Goal: Information Seeking & Learning: Learn about a topic

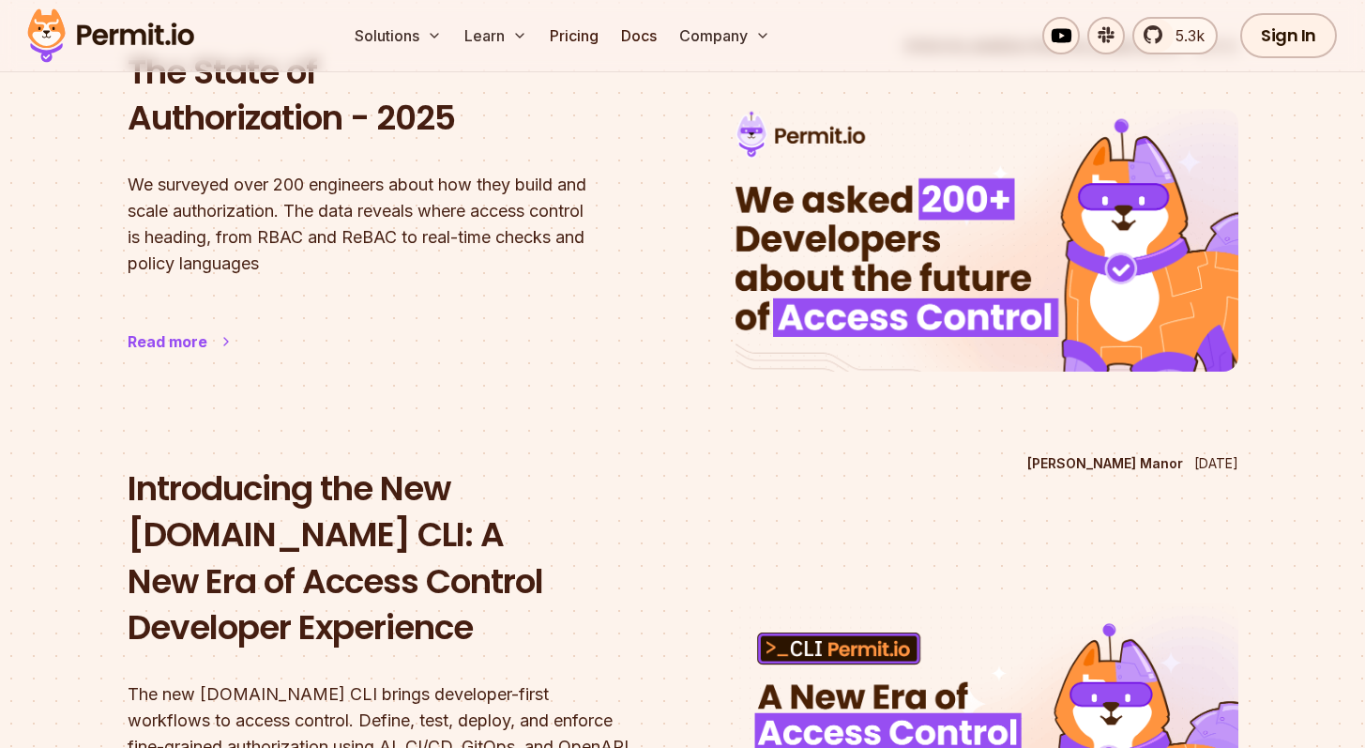
scroll to position [258, 0]
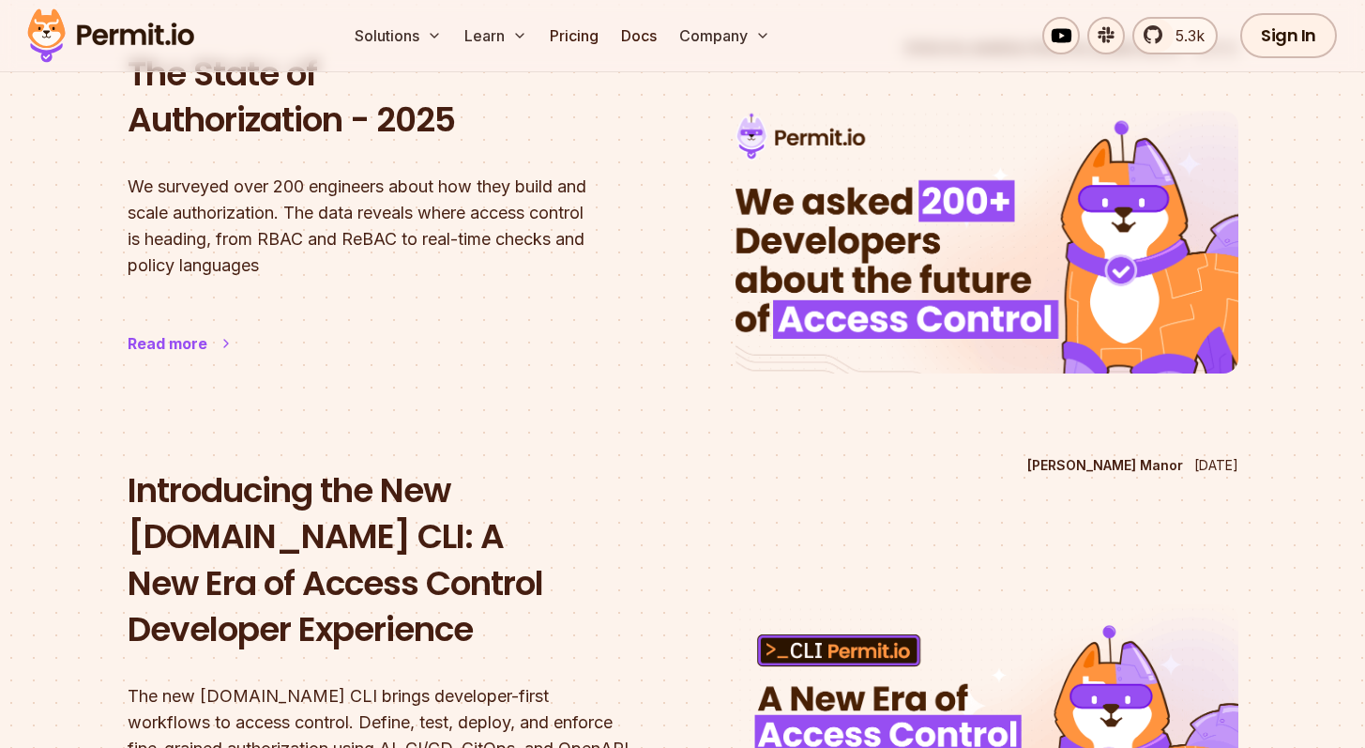
click at [265, 134] on h2 "The State of Authorization - 2025" at bounding box center [379, 97] width 503 height 93
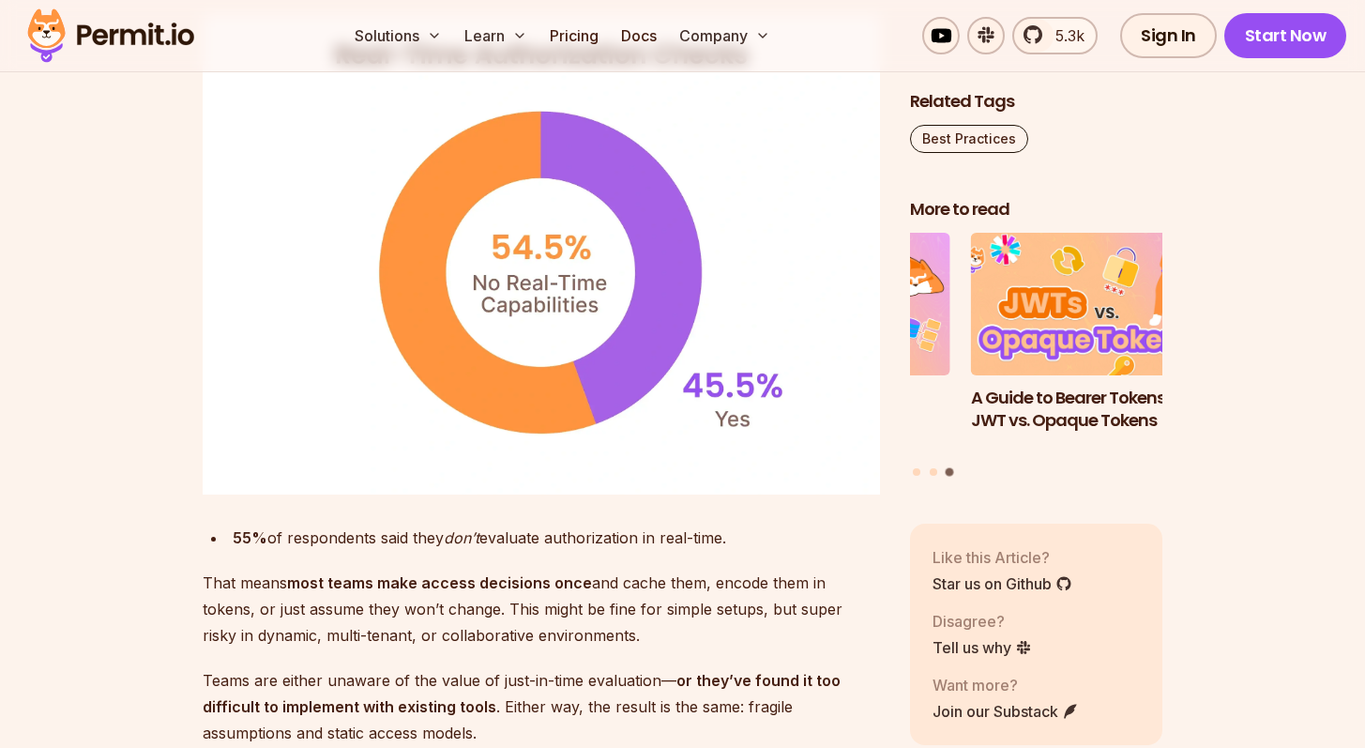
scroll to position [5907, 0]
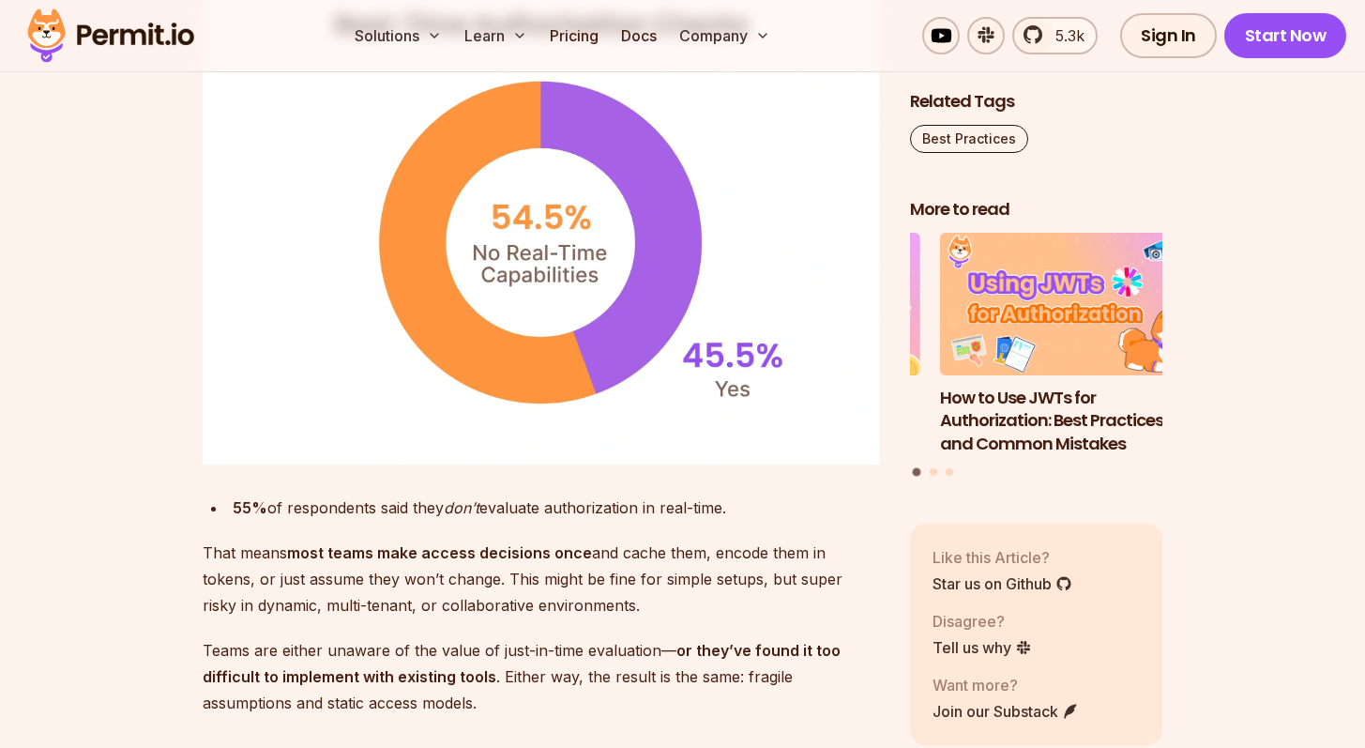
click at [111, 418] on section "Table of Contents We Asked 200+ Developers About the Future of Access Control. …" at bounding box center [682, 383] width 1365 height 10405
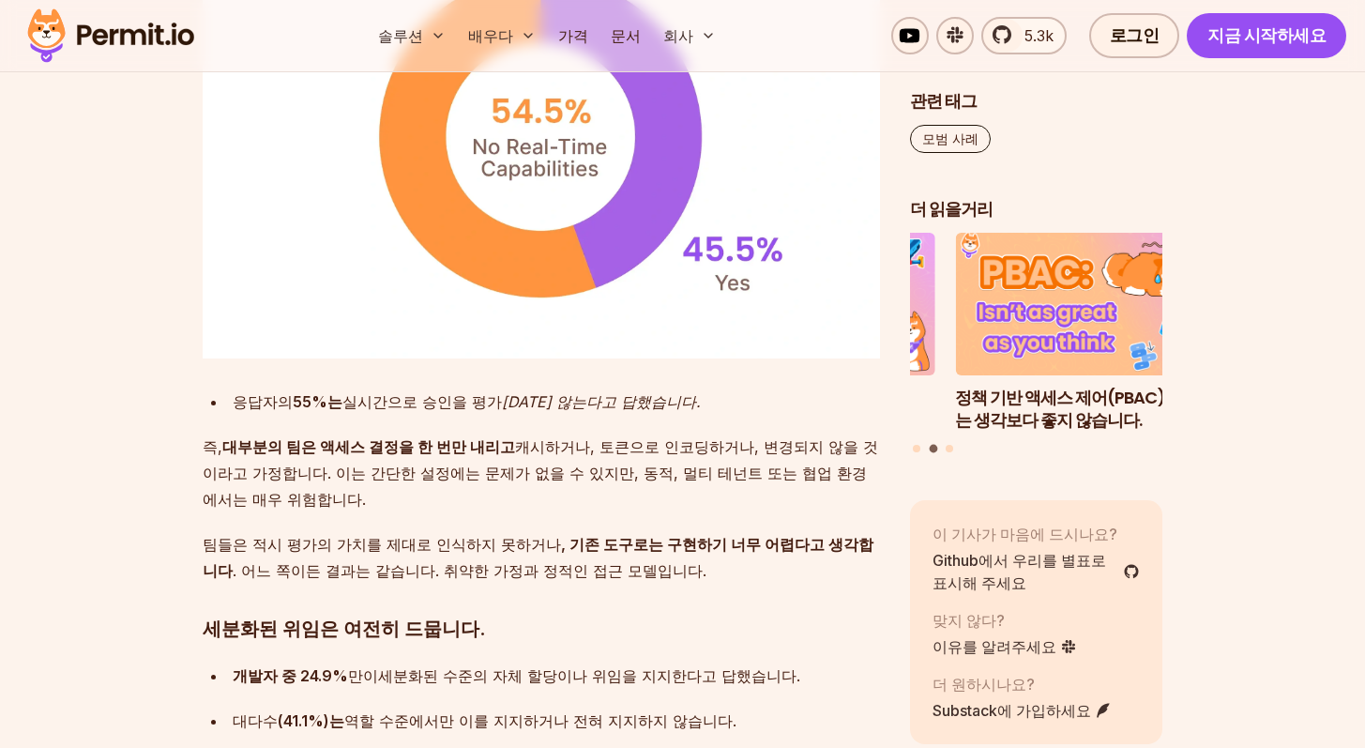
scroll to position [5804, 0]
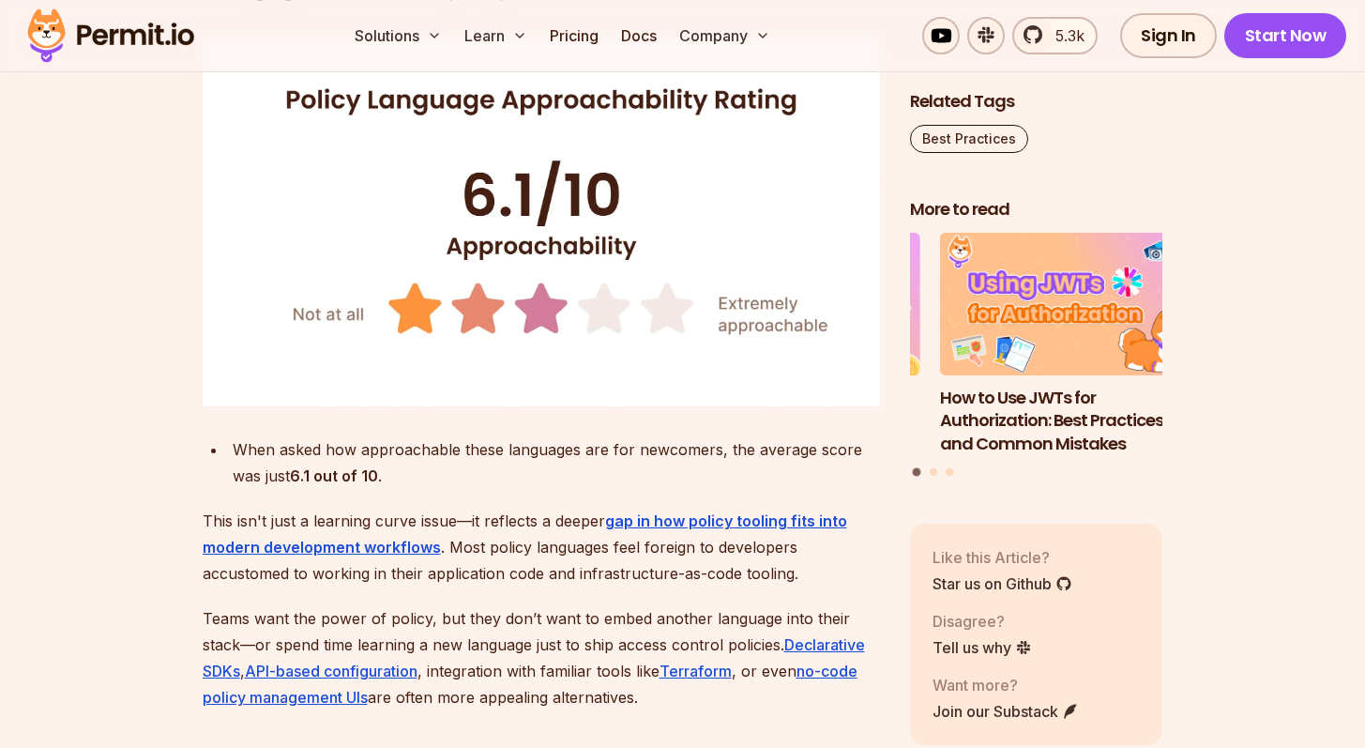
scroll to position [5270, 0]
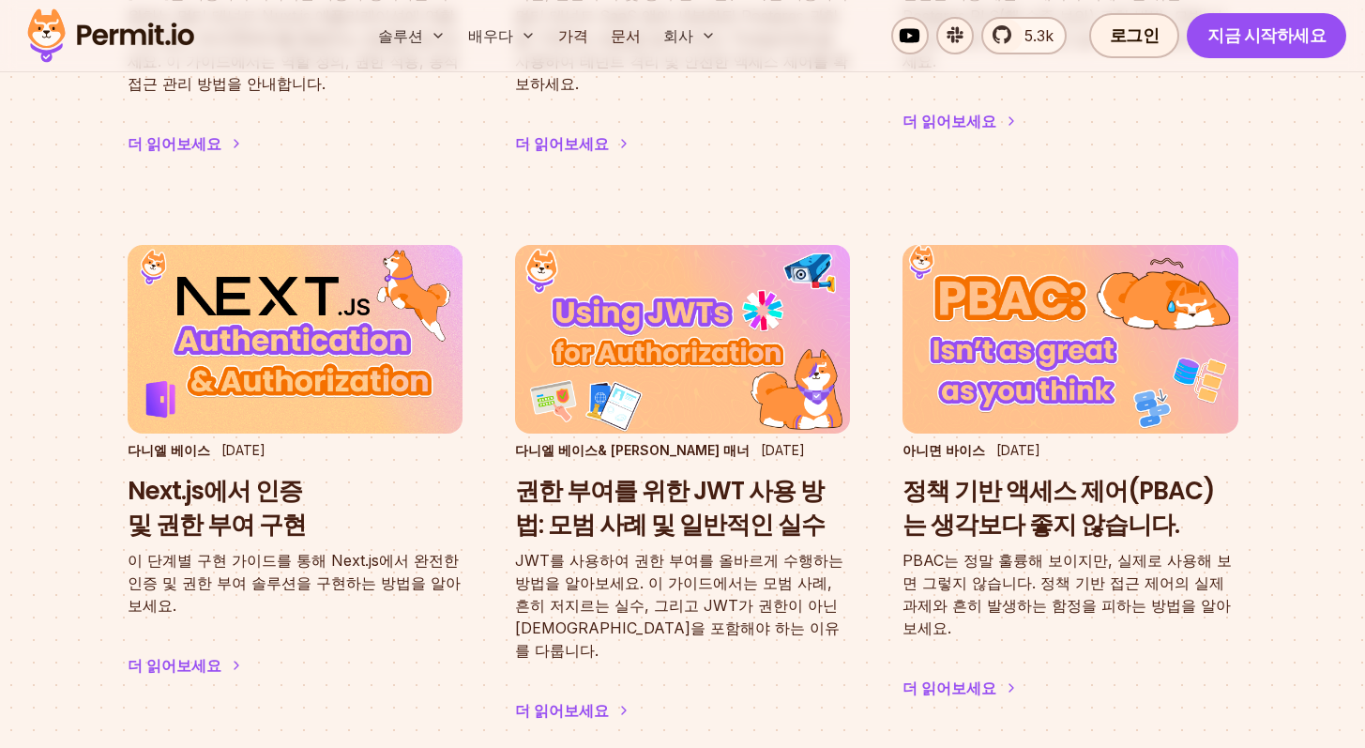
scroll to position [2970, 0]
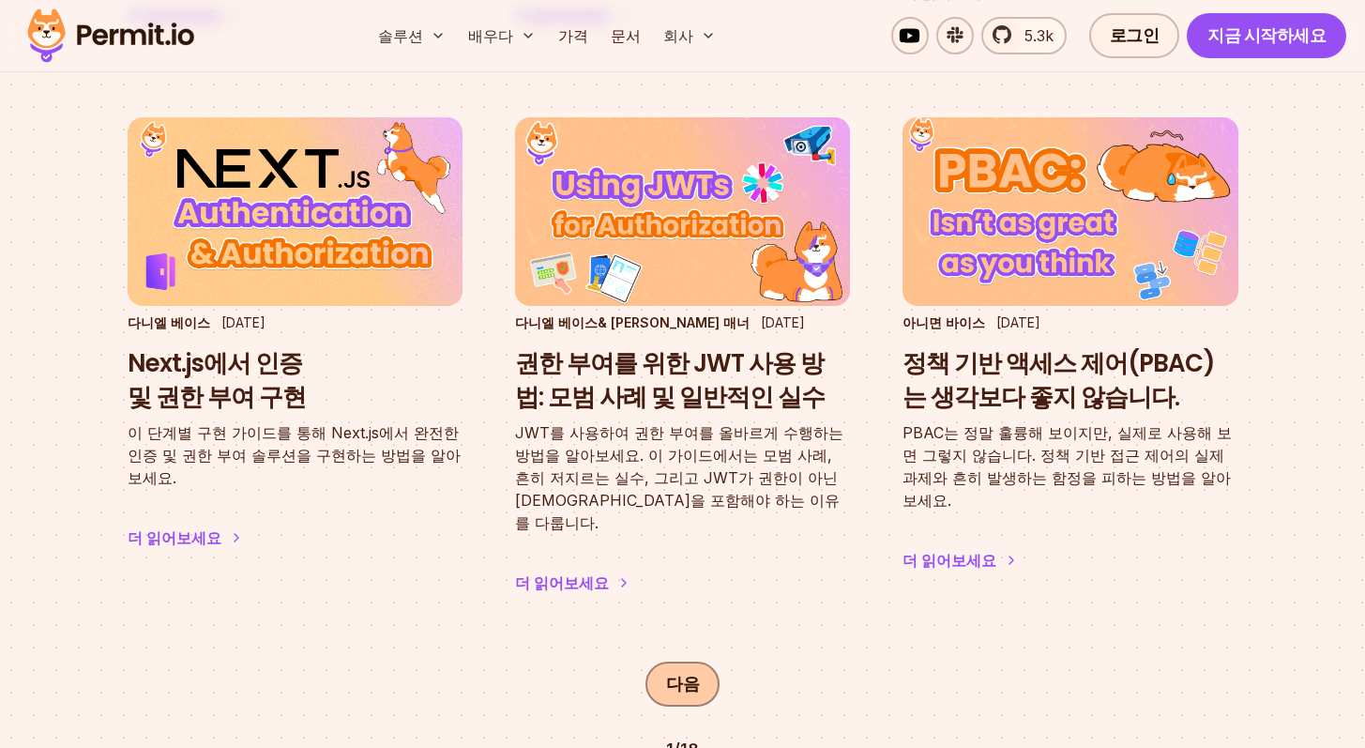
click at [696, 661] on link "다음" at bounding box center [682, 683] width 74 height 45
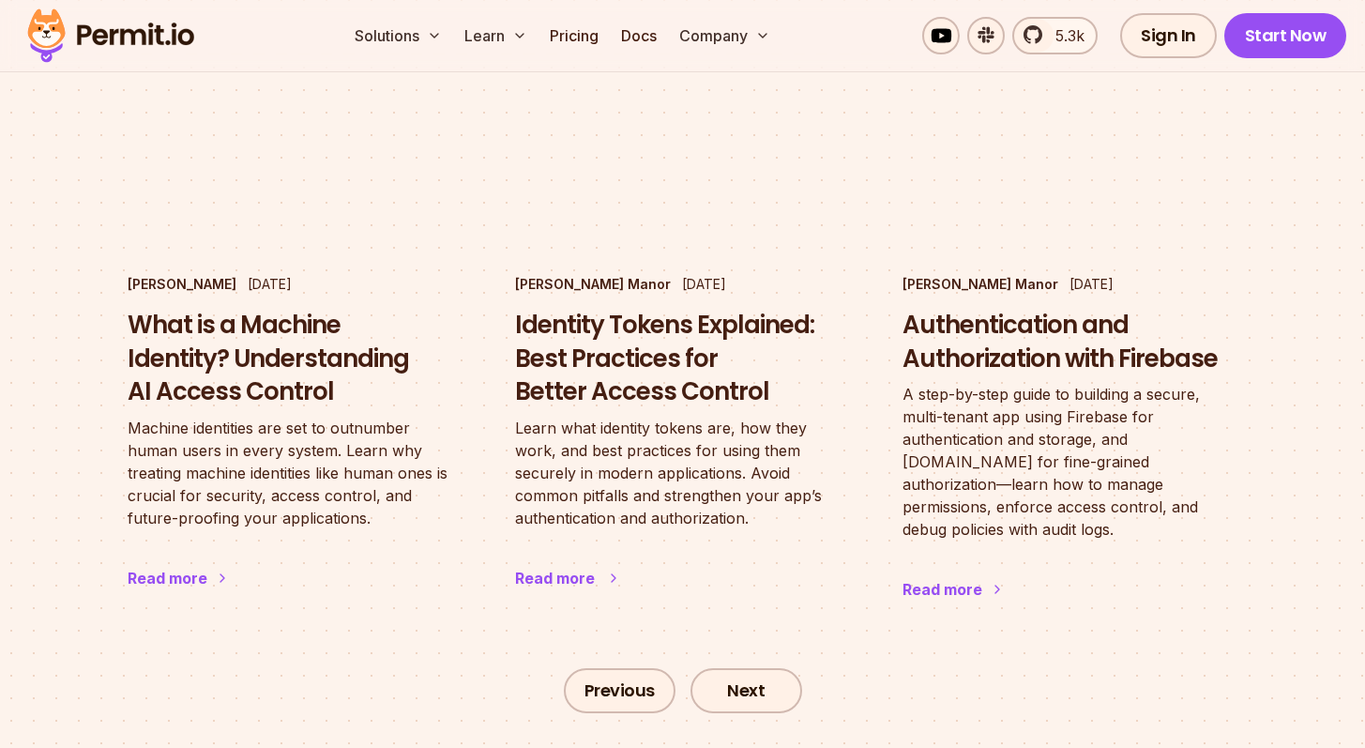
scroll to position [3222, 0]
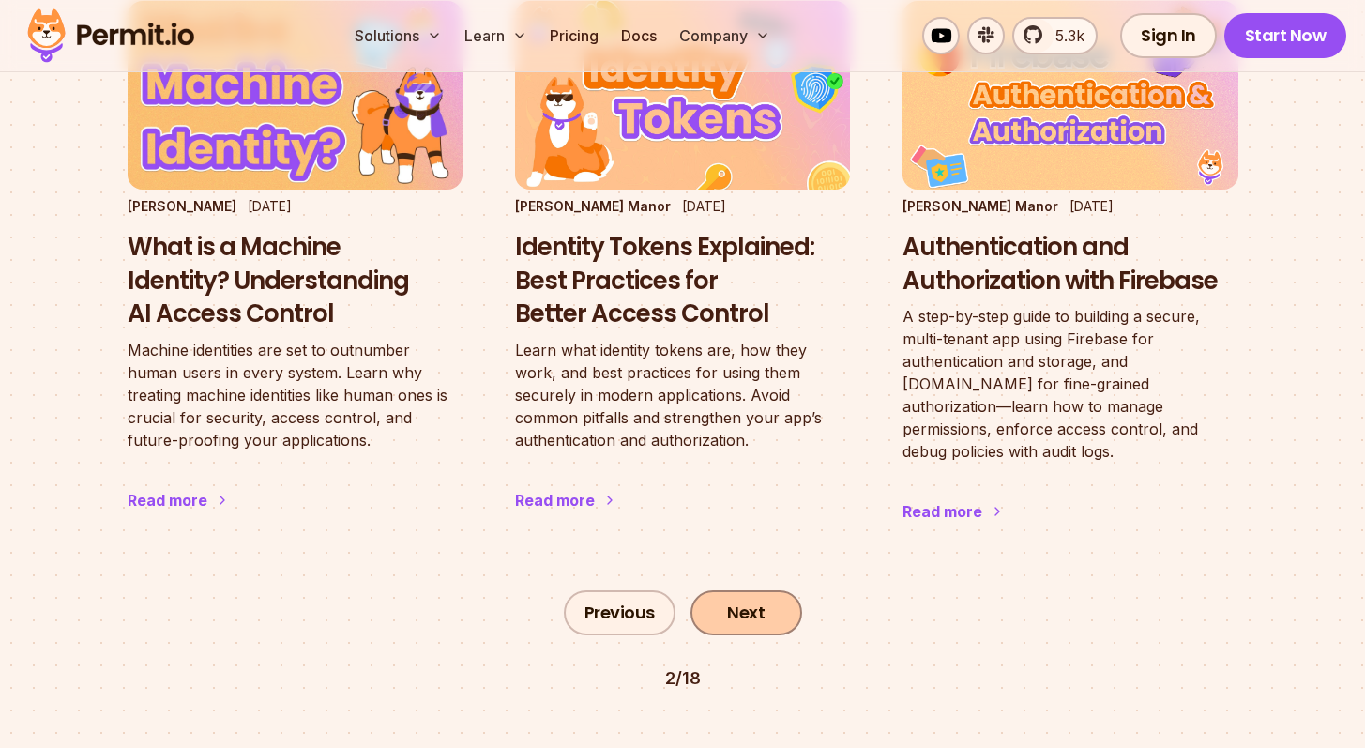
click at [744, 590] on link "Next" at bounding box center [746, 612] width 112 height 45
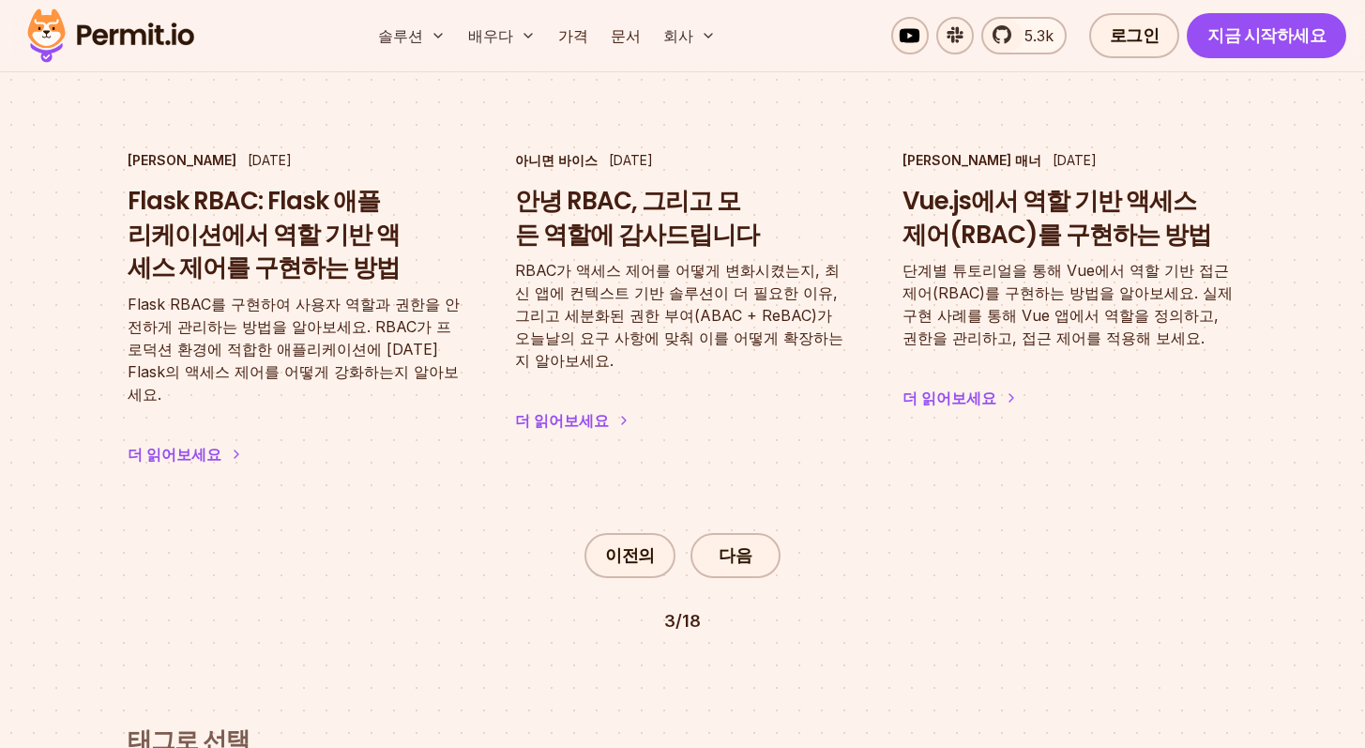
scroll to position [3230, 0]
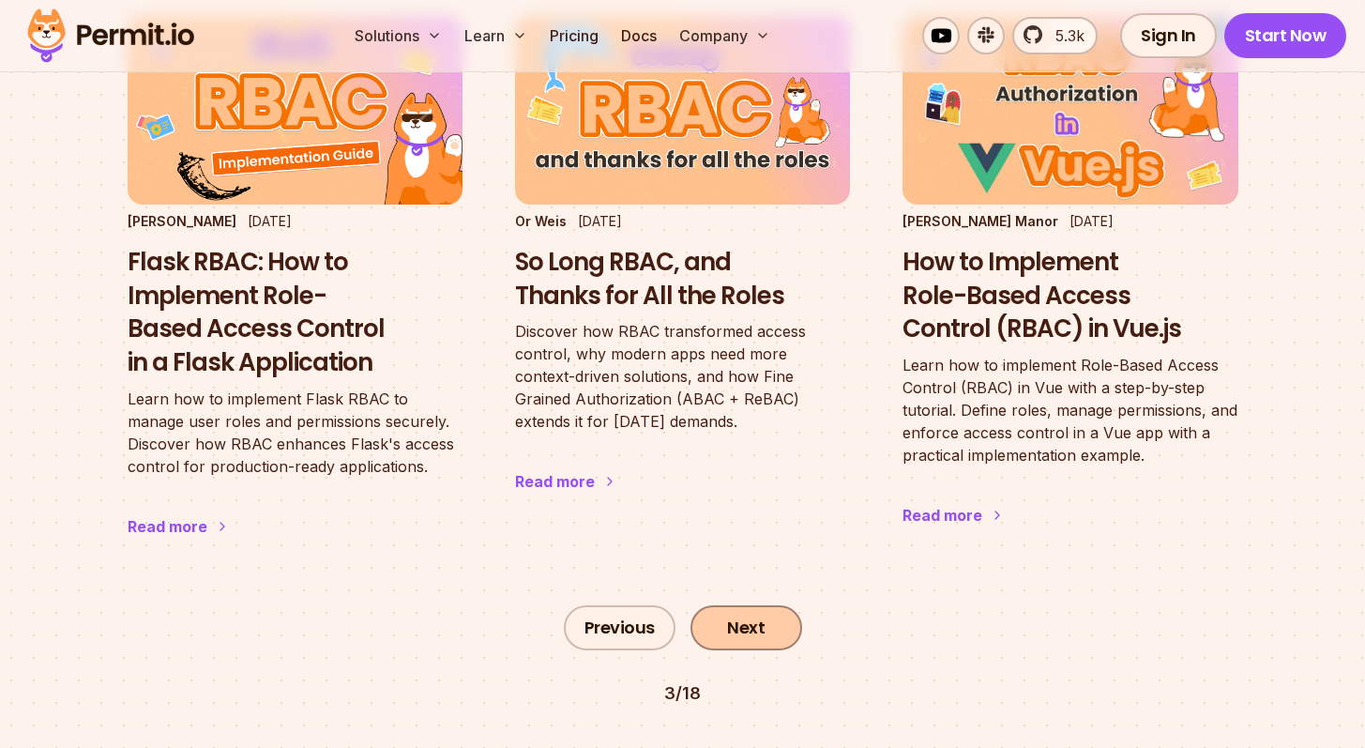
click at [750, 605] on link "Next" at bounding box center [746, 627] width 112 height 45
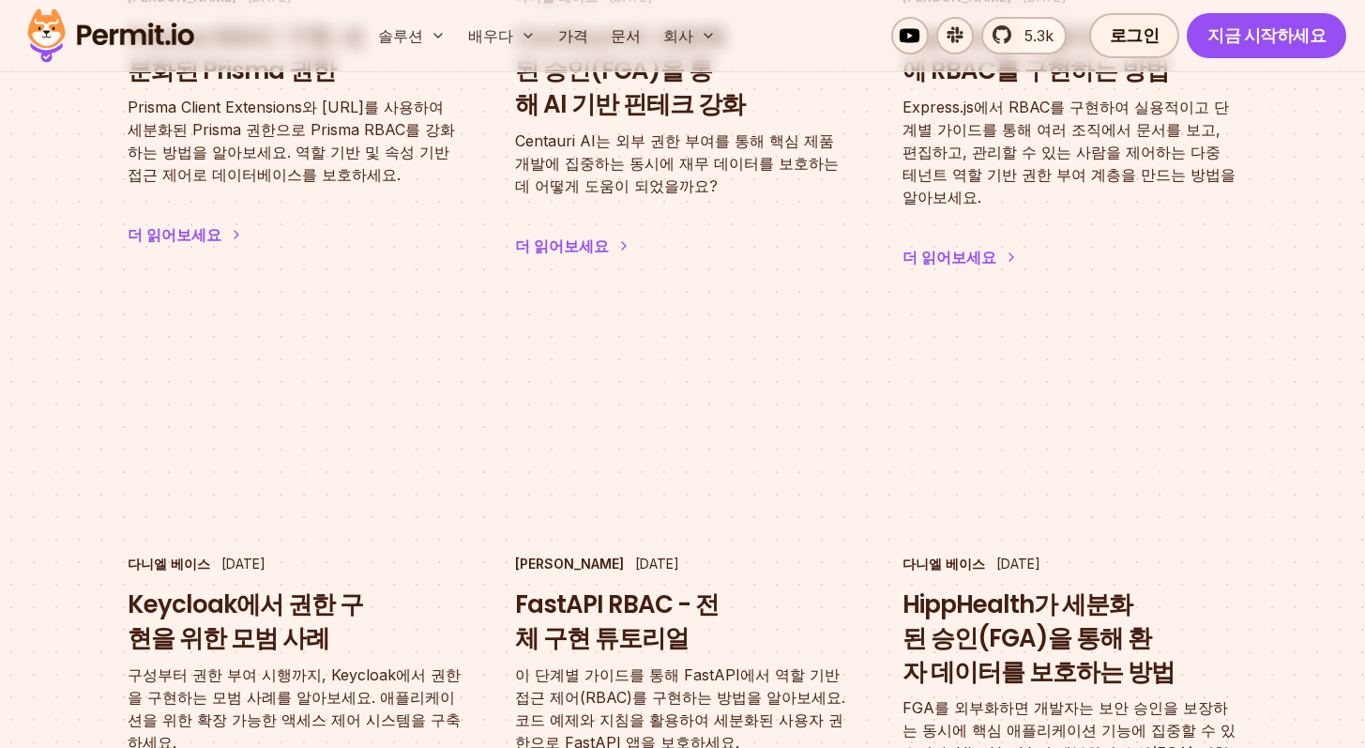
scroll to position [3050, 0]
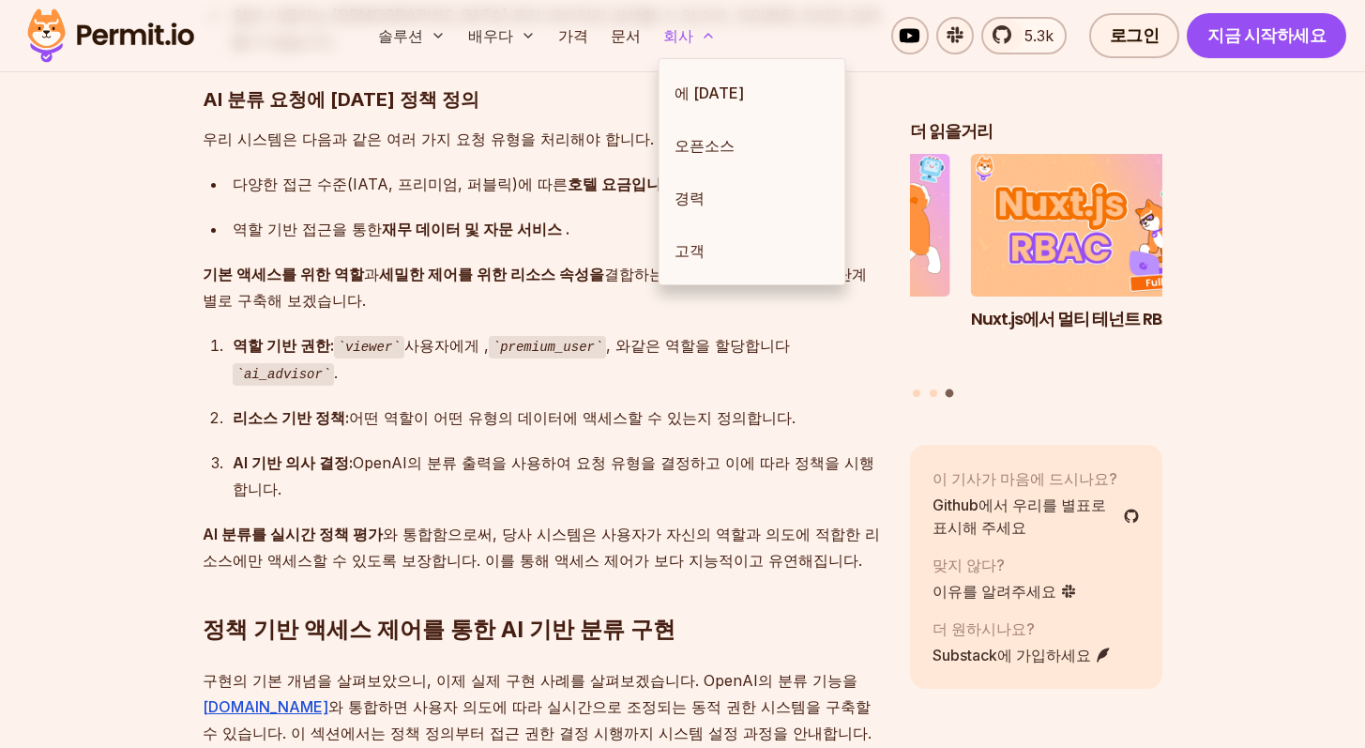
scroll to position [4767, 0]
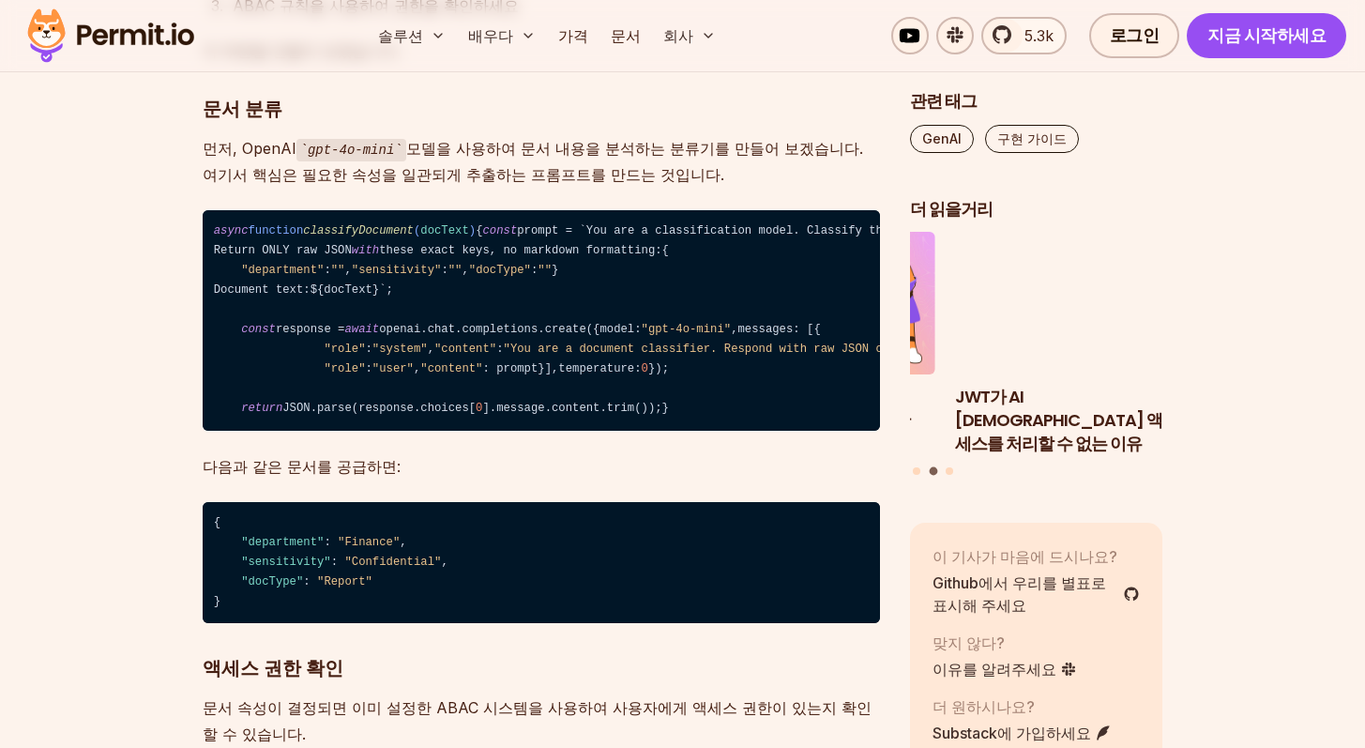
scroll to position [8801, 0]
